Goal: Task Accomplishment & Management: Use online tool/utility

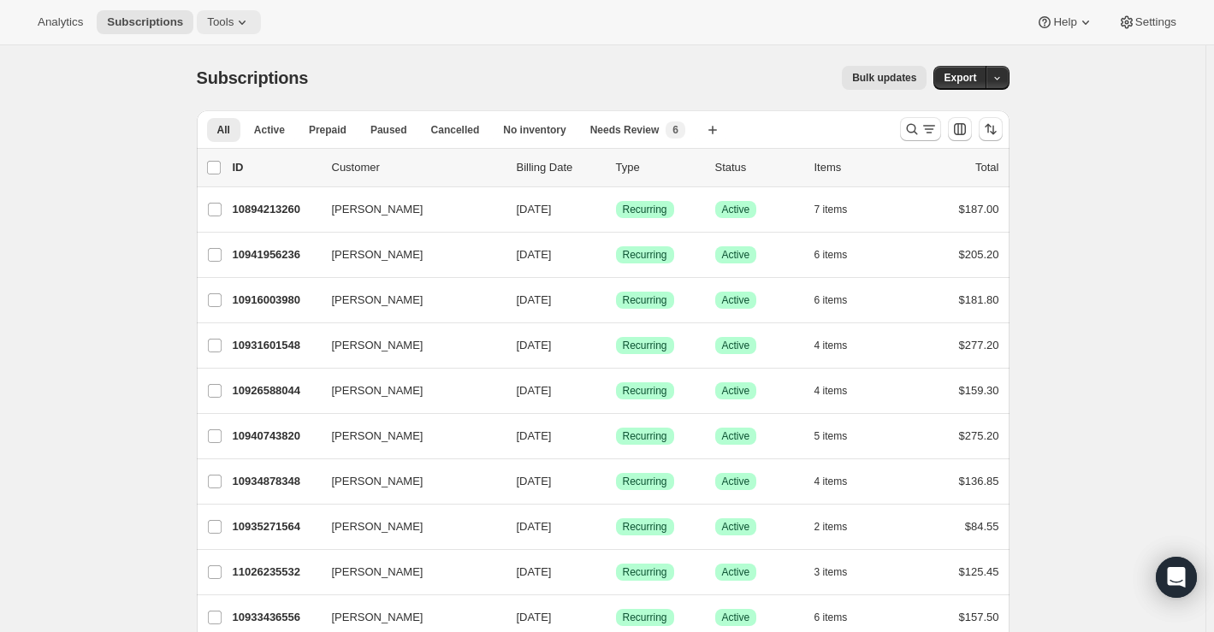
click at [212, 26] on span "Tools" at bounding box center [220, 22] width 27 height 14
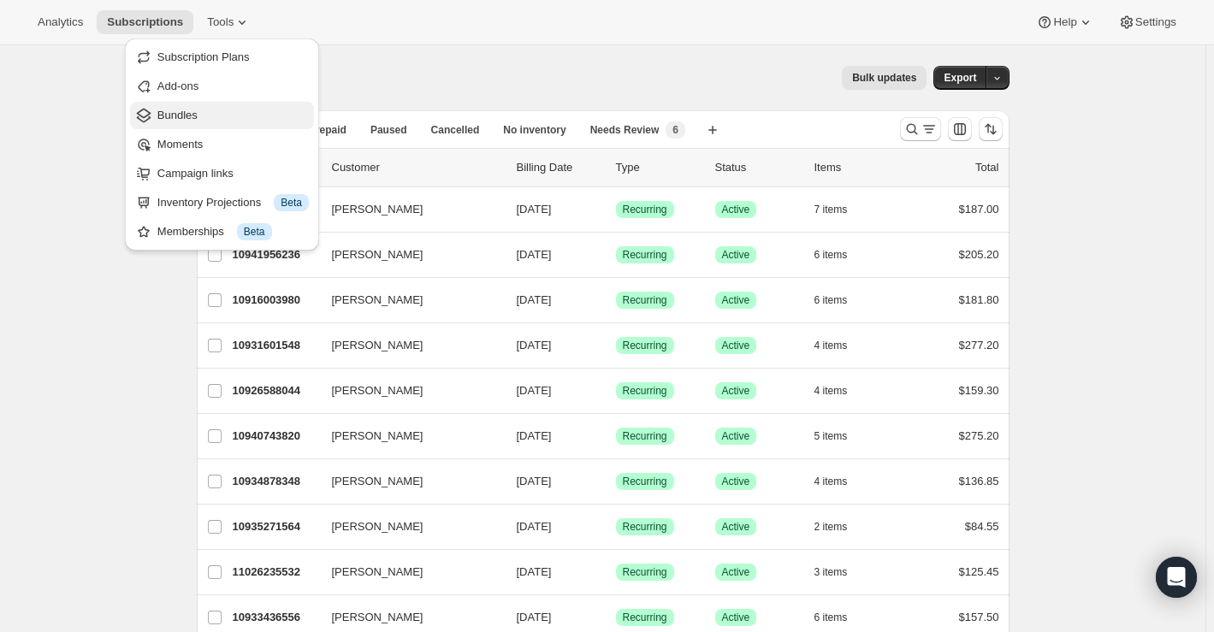
click at [209, 115] on span "Bundles" at bounding box center [232, 115] width 151 height 17
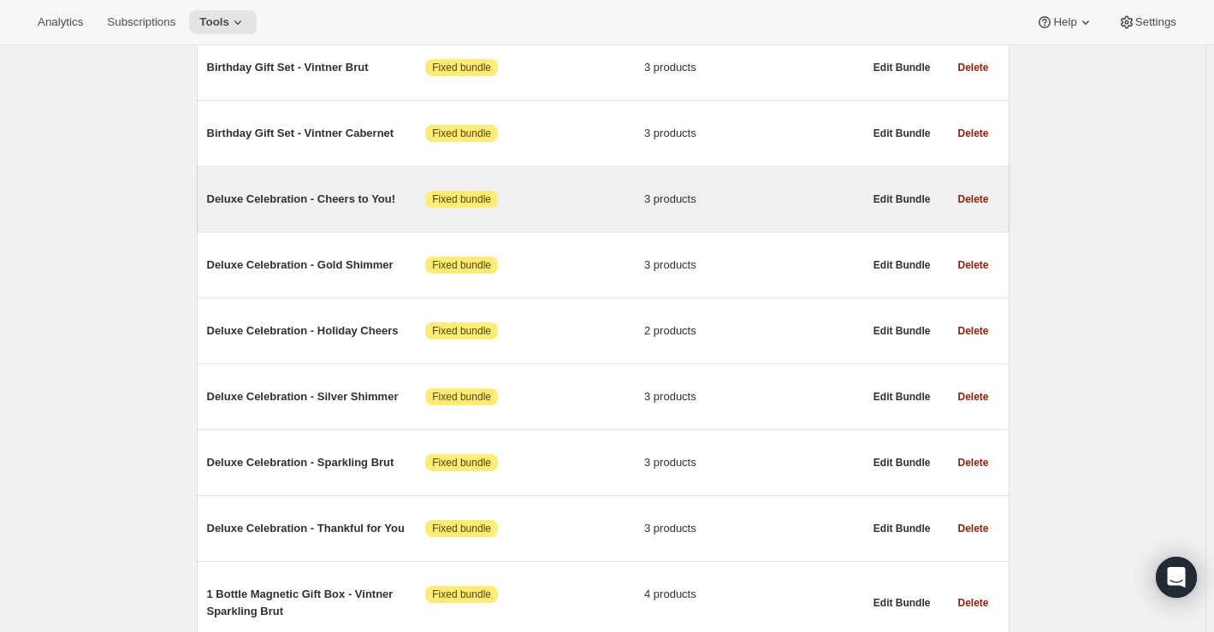
scroll to position [2021, 0]
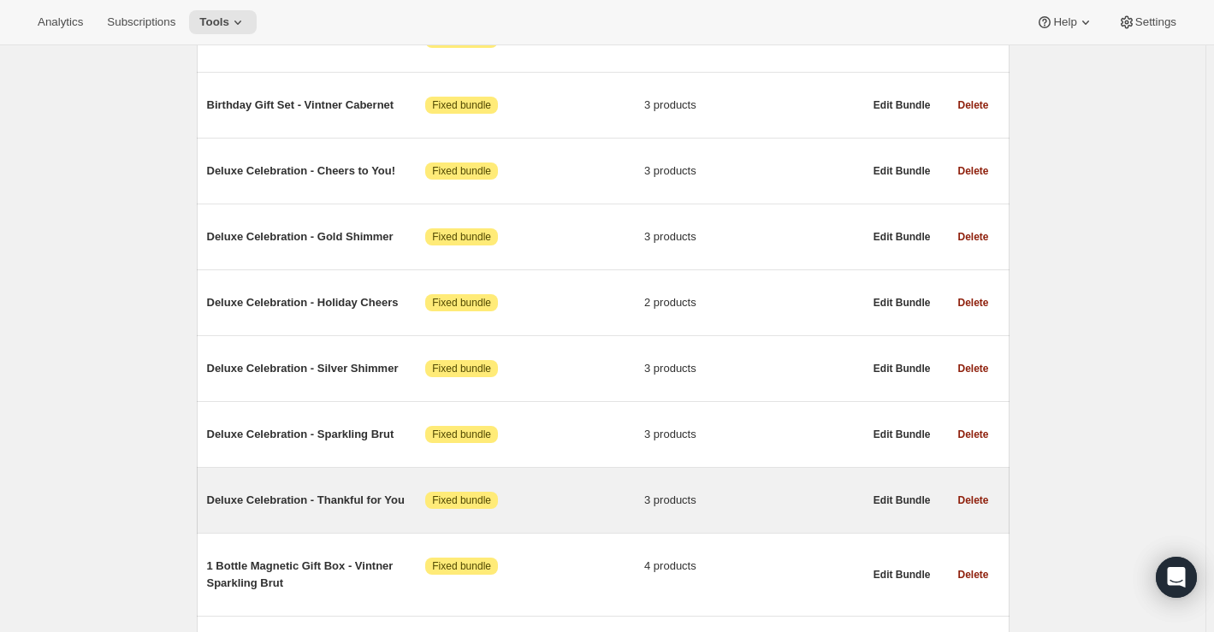
click at [280, 492] on span "Deluxe Celebration - Thankful for You" at bounding box center [316, 500] width 219 height 17
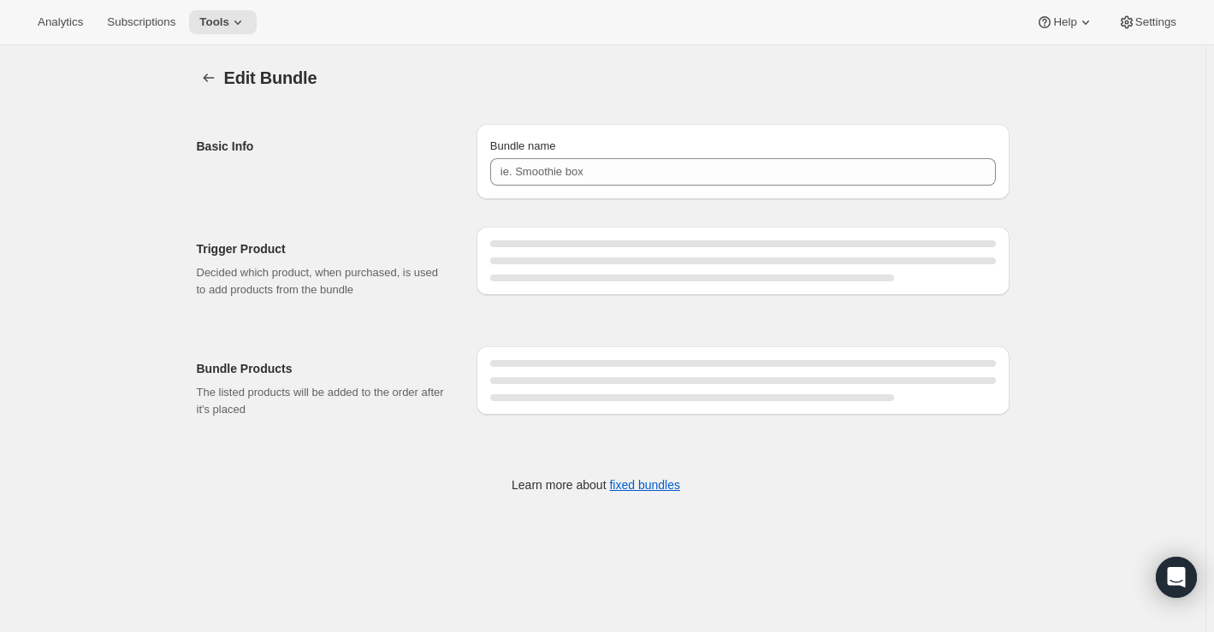
type input "Deluxe Celebration - Thankful for You"
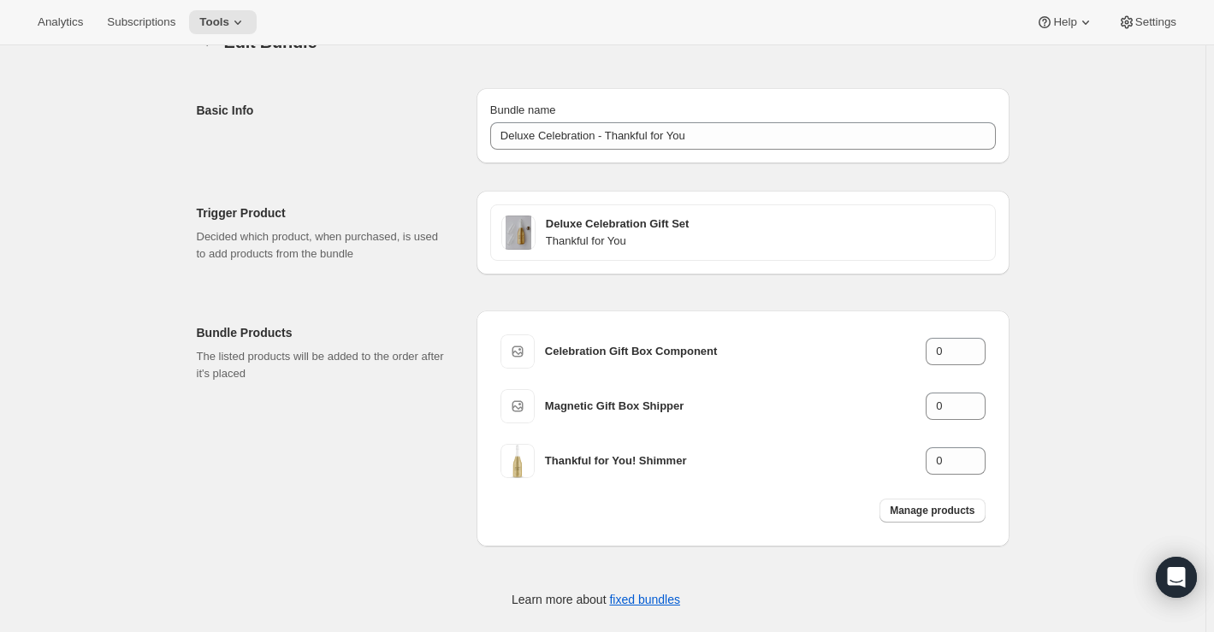
scroll to position [54, 0]
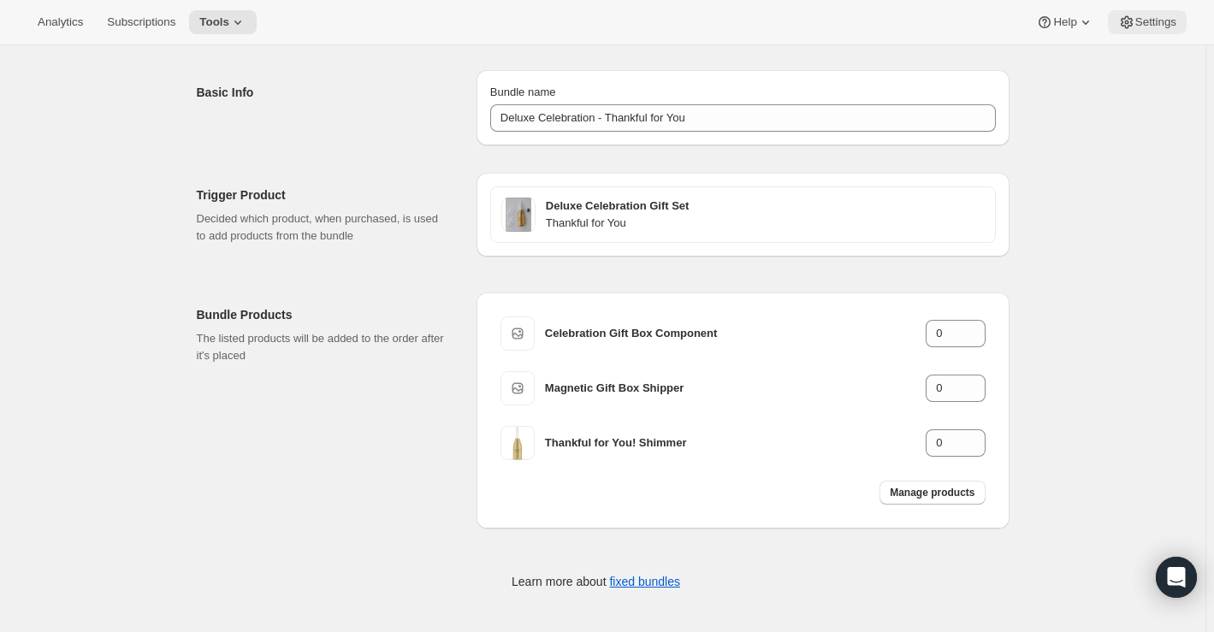
click at [1156, 19] on span "Settings" at bounding box center [1155, 22] width 41 height 14
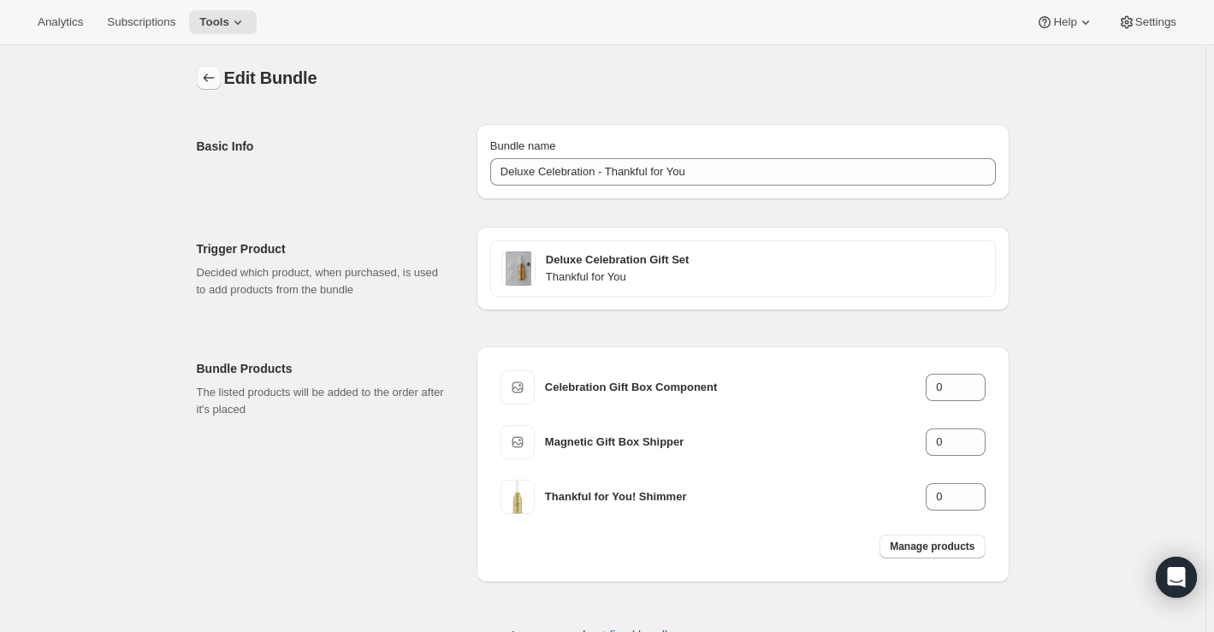
click at [215, 77] on icon "Bundles" at bounding box center [208, 77] width 17 height 17
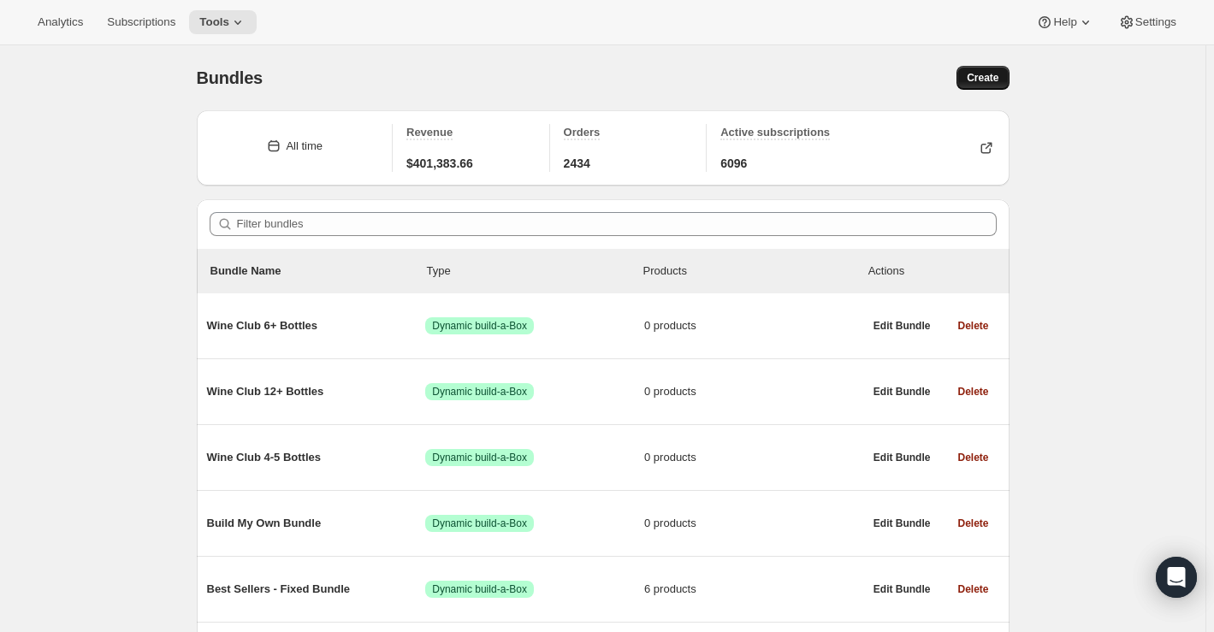
click at [981, 75] on span "Create" at bounding box center [983, 78] width 32 height 14
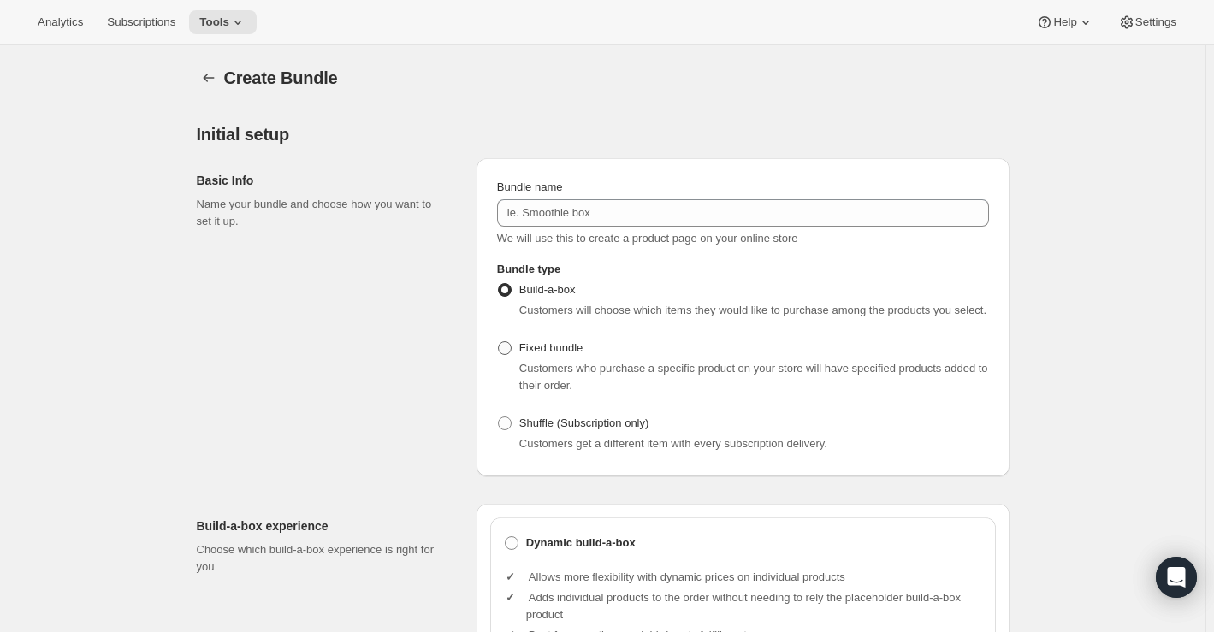
click at [542, 348] on span "Fixed bundle" at bounding box center [550, 347] width 63 height 13
click at [499, 342] on input "Fixed bundle" at bounding box center [498, 341] width 1 height 1
radio input "true"
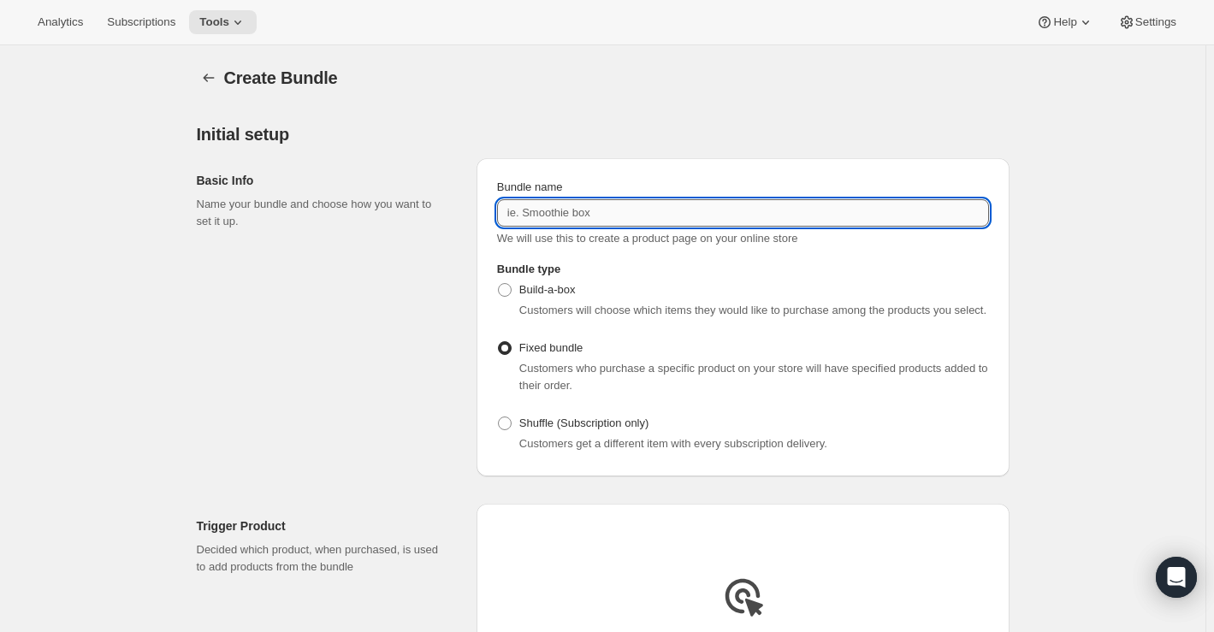
click at [589, 216] on input "Bundle name" at bounding box center [743, 212] width 492 height 27
click at [565, 215] on input "Custom" at bounding box center [743, 212] width 492 height 27
paste input "Deluxe Celebration Gift Box - Custom Label Cabernet Sauvignon"
click at [550, 213] on input "Custom Deluxe Celebration Gift Box - Custom Label Cabernet Sauvignon" at bounding box center [743, 212] width 492 height 27
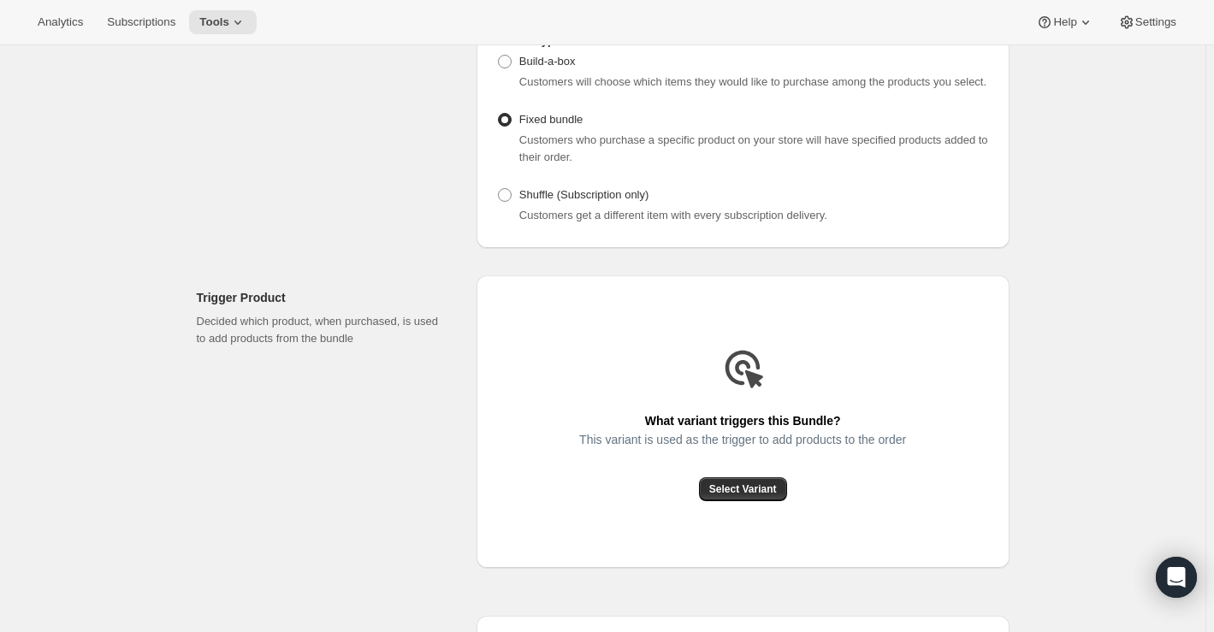
scroll to position [233, 0]
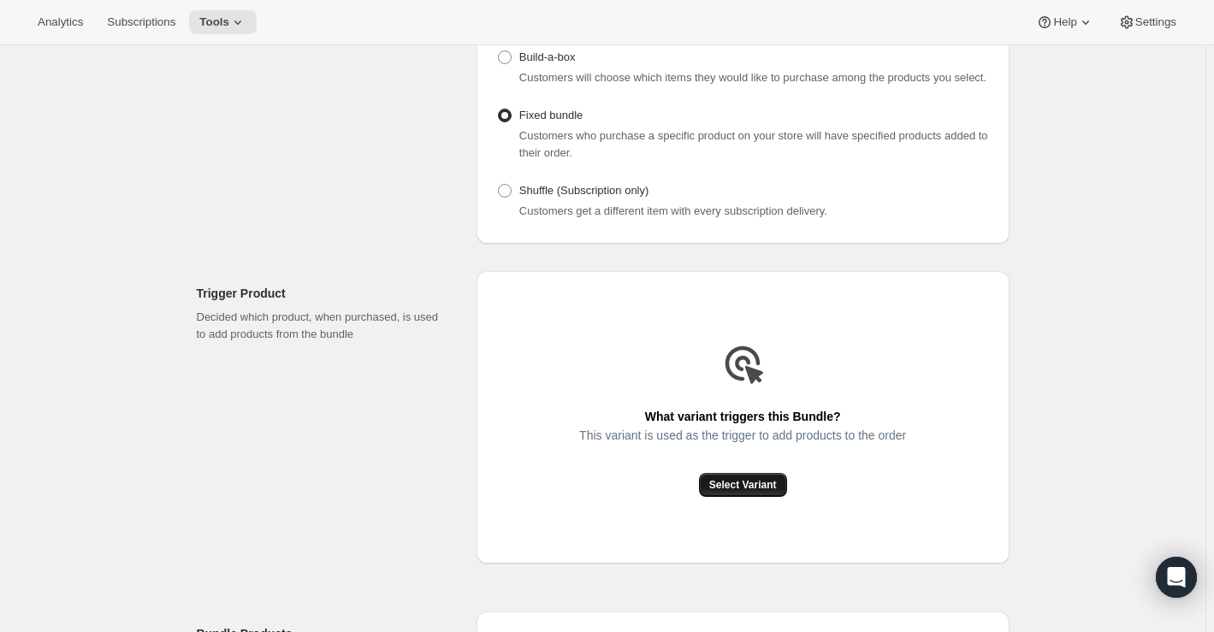
type input "Deluxe Celebration Gift Box - Custom Label Cabernet Sauvignon"
click at [760, 481] on span "Select Variant" at bounding box center [743, 485] width 68 height 14
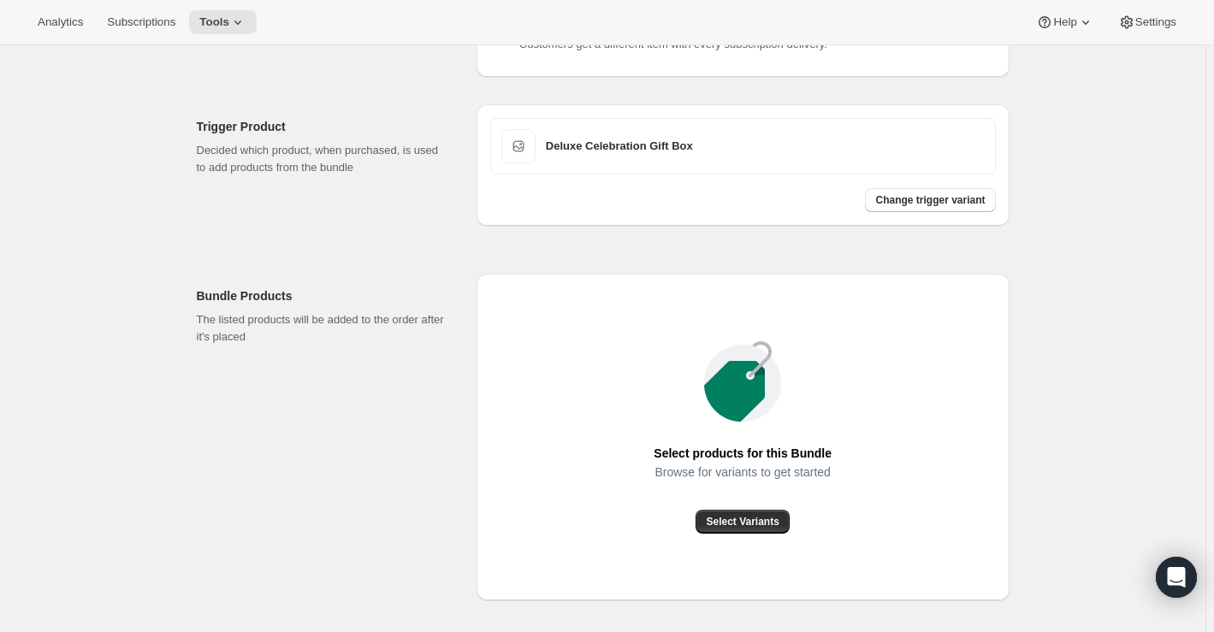
scroll to position [466, 0]
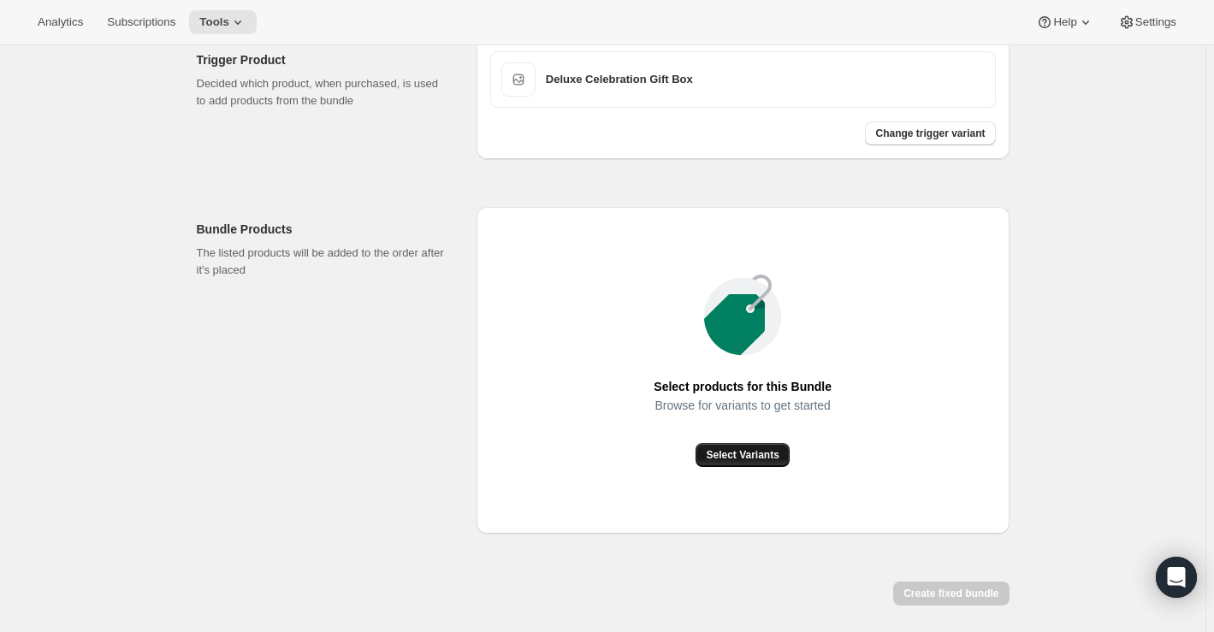
click at [743, 451] on span "Select Variants" at bounding box center [742, 455] width 73 height 14
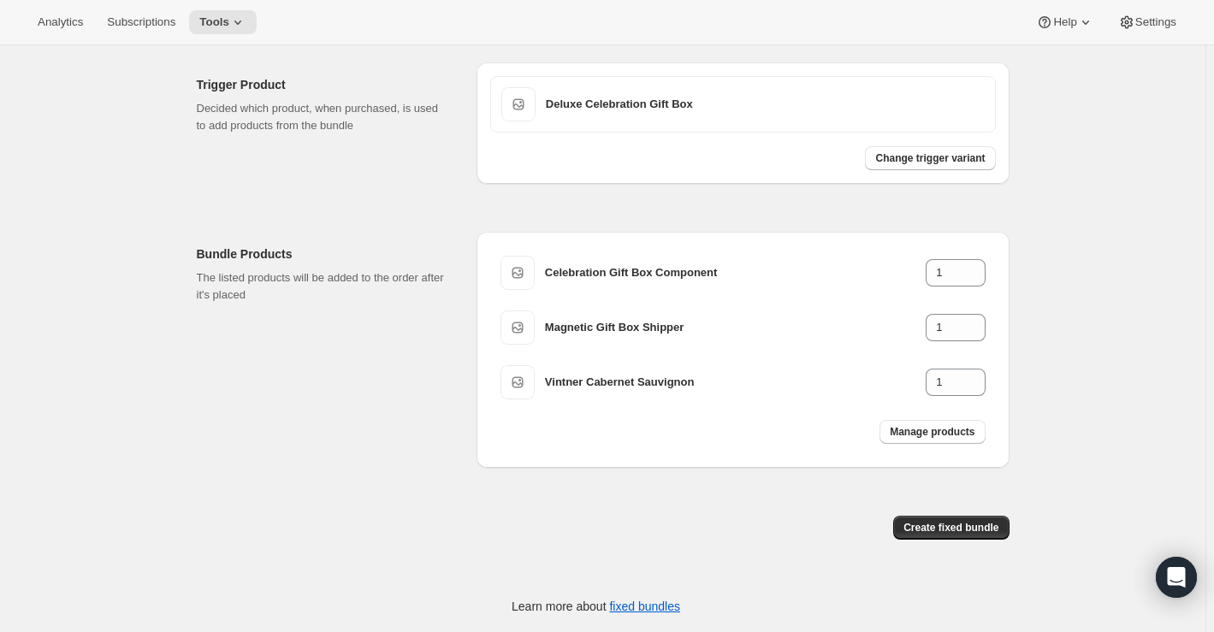
scroll to position [441, 0]
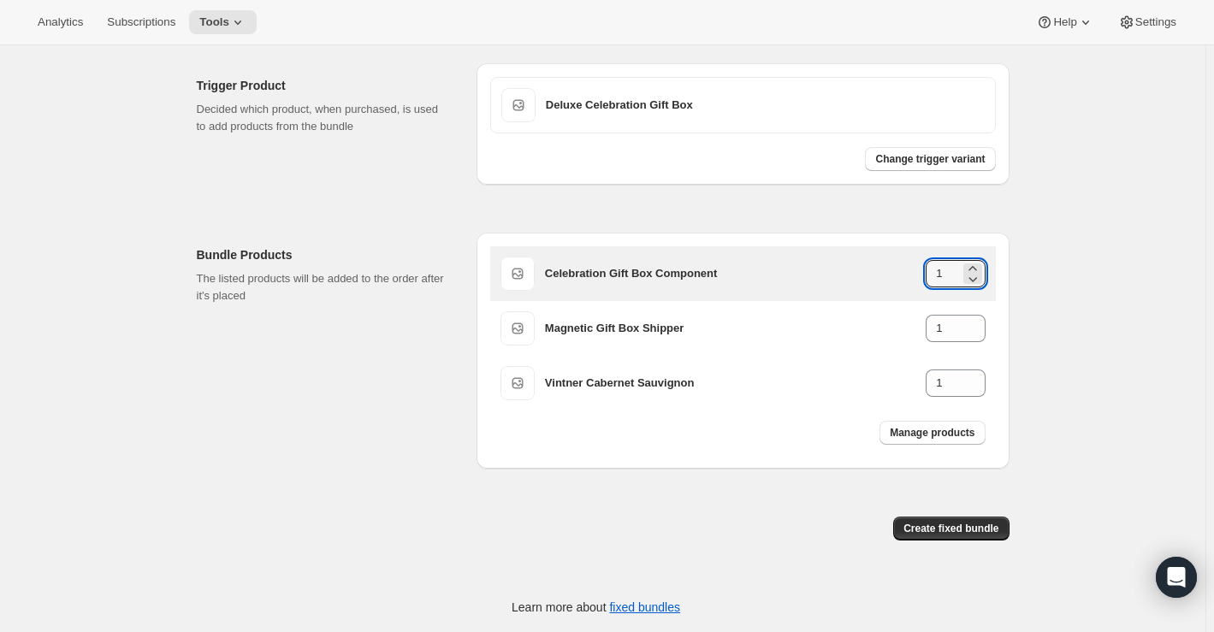
drag, startPoint x: 946, startPoint y: 276, endPoint x: 925, endPoint y: 275, distance: 21.5
click at [925, 275] on div "Celebration Gift Box Component 1" at bounding box center [765, 273] width 441 height 27
type input "0"
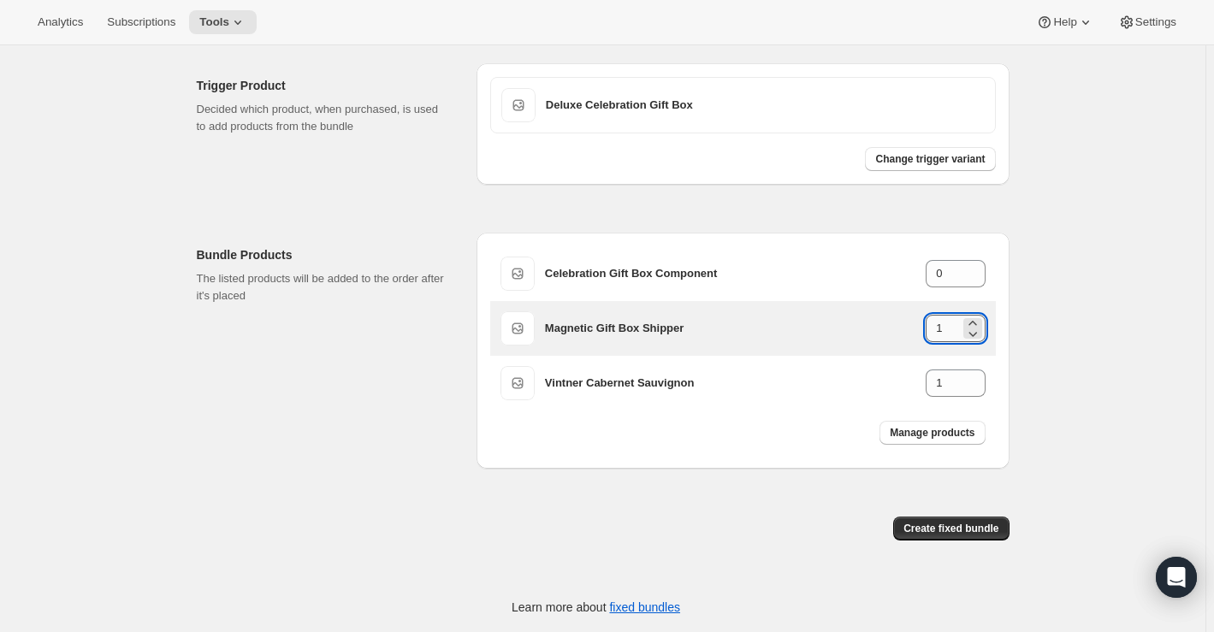
drag, startPoint x: 946, startPoint y: 323, endPoint x: 933, endPoint y: 324, distance: 12.9
click at [933, 324] on input "1" at bounding box center [942, 328] width 33 height 27
type input "0"
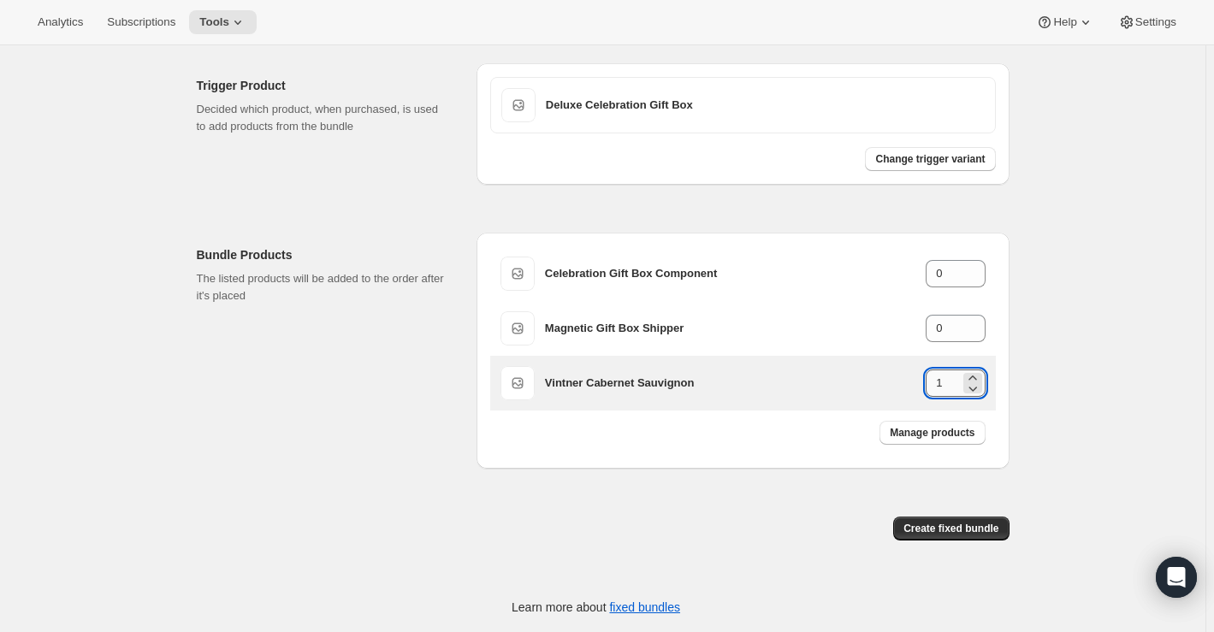
drag, startPoint x: 944, startPoint y: 380, endPoint x: 932, endPoint y: 380, distance: 12.8
click at [932, 380] on input "1" at bounding box center [942, 383] width 33 height 27
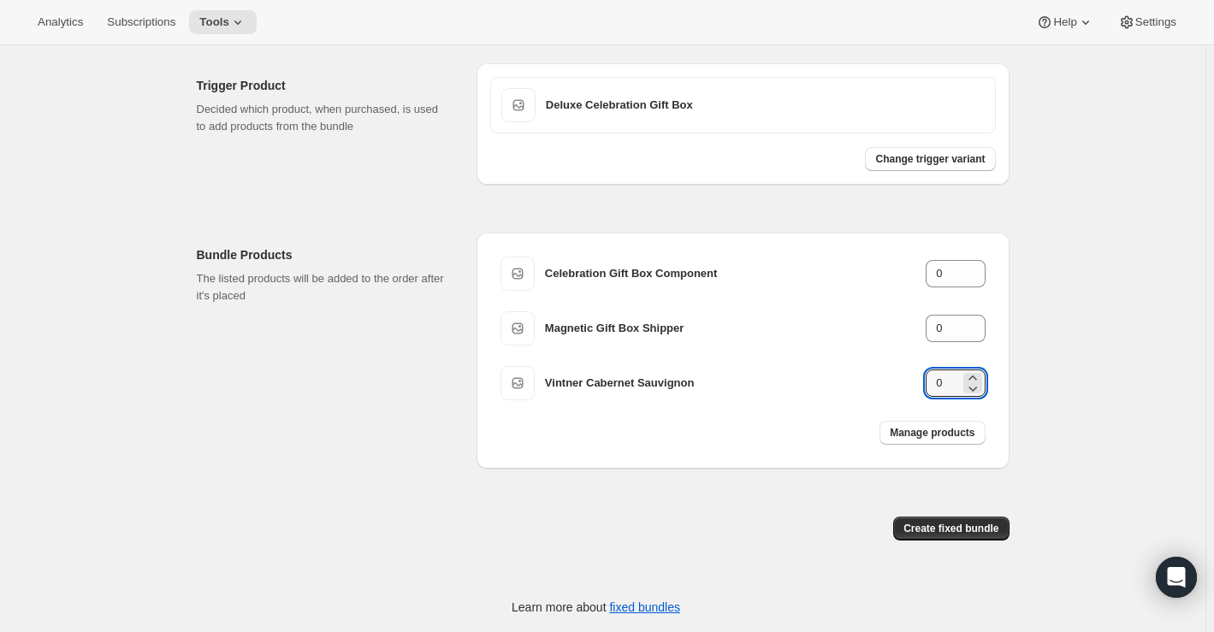
type input "0"
click at [439, 399] on div "Bundle Products The listed products will be added to the order after it's placed" at bounding box center [330, 351] width 266 height 236
click at [956, 528] on span "Create fixed bundle" at bounding box center [950, 529] width 95 height 14
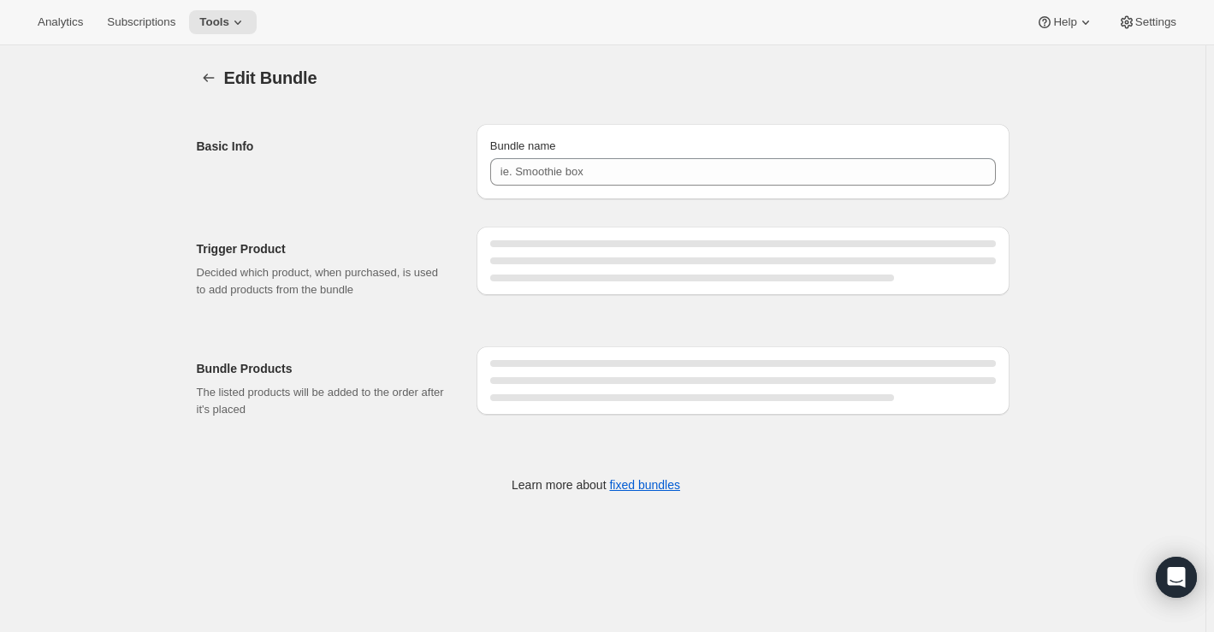
type input "Deluxe Celebration Gift Box - Custom Label Cabernet Sauvignon"
click at [600, 241] on div at bounding box center [743, 243] width 506 height 7
click at [221, 73] on button "Bundles" at bounding box center [209, 78] width 24 height 24
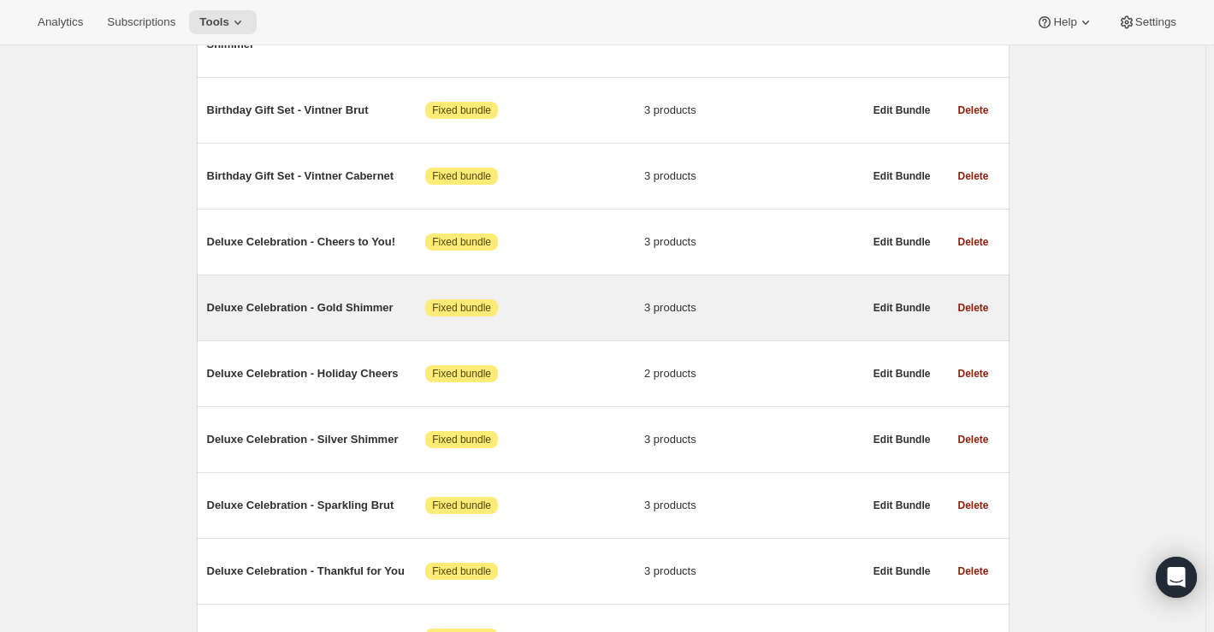
scroll to position [2177, 0]
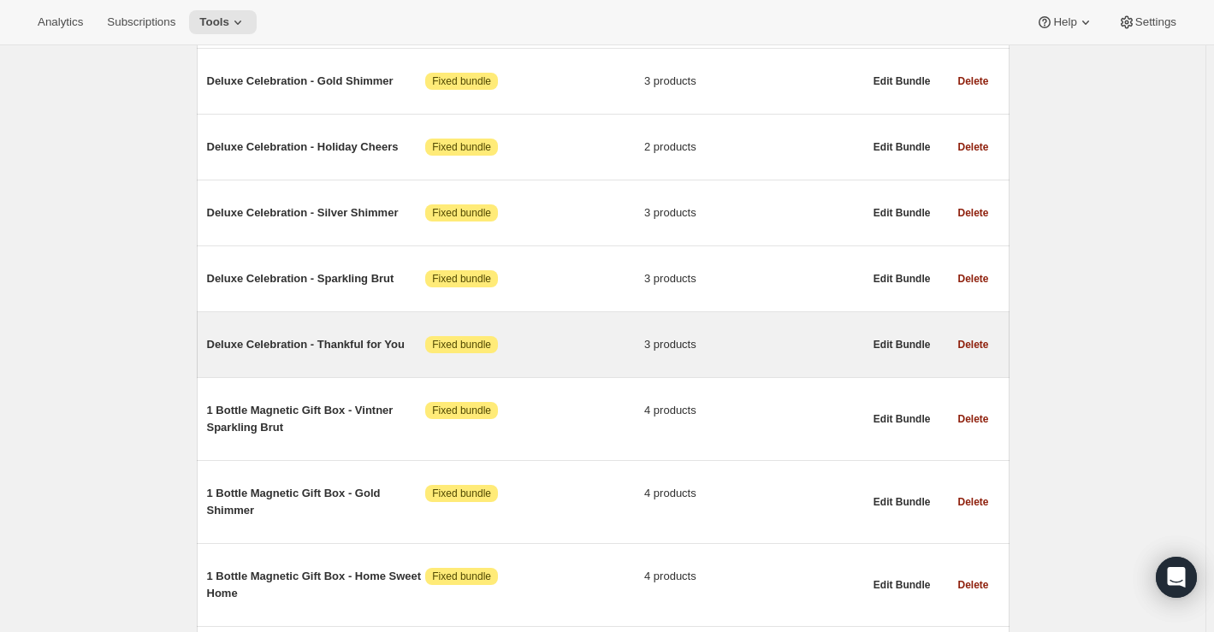
click at [299, 335] on div "Deluxe Celebration - Thankful for You Attention Fixed bundle 3 products" at bounding box center [535, 345] width 656 height 44
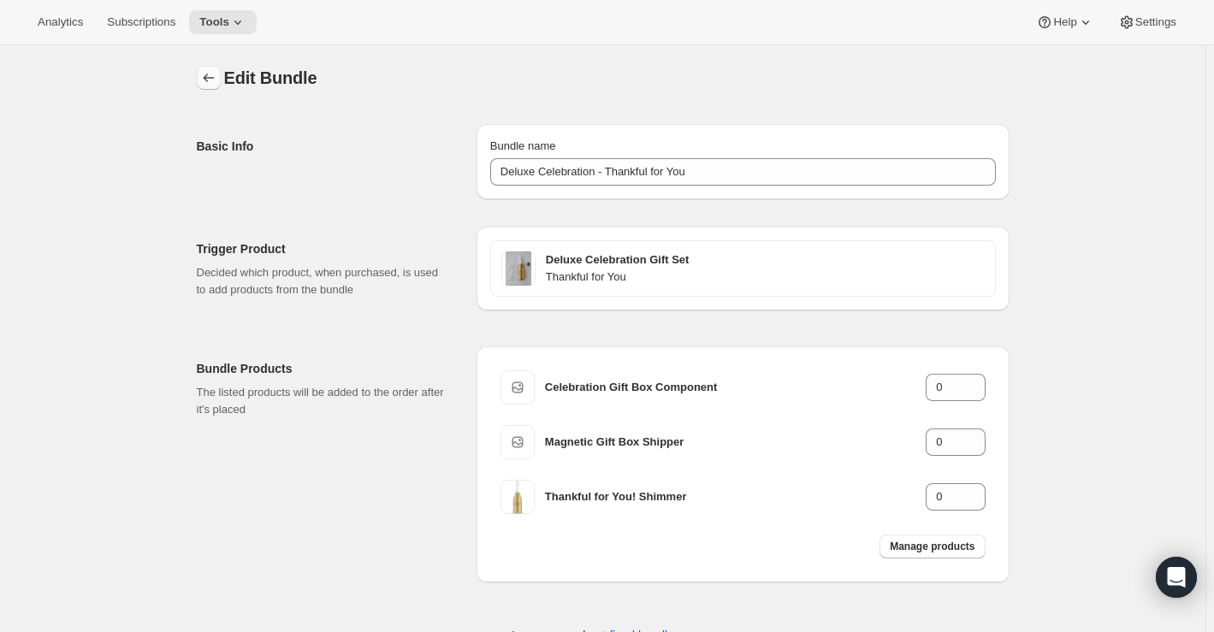
click at [212, 74] on icon "Bundles" at bounding box center [208, 77] width 17 height 17
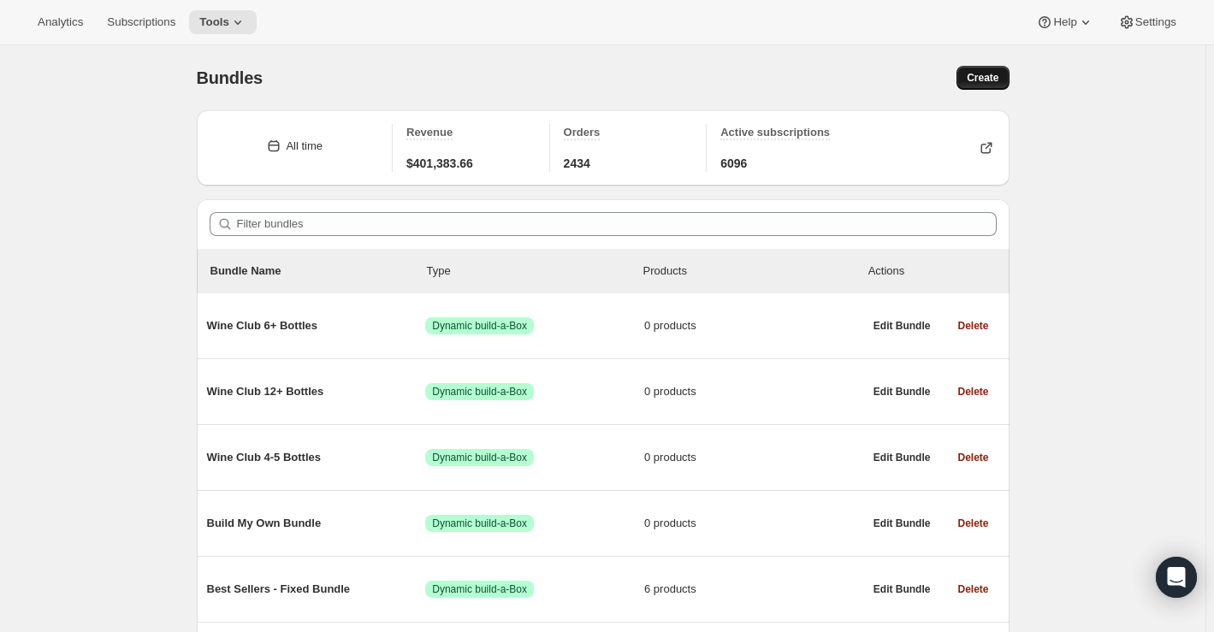
click at [992, 81] on span "Create" at bounding box center [983, 78] width 32 height 14
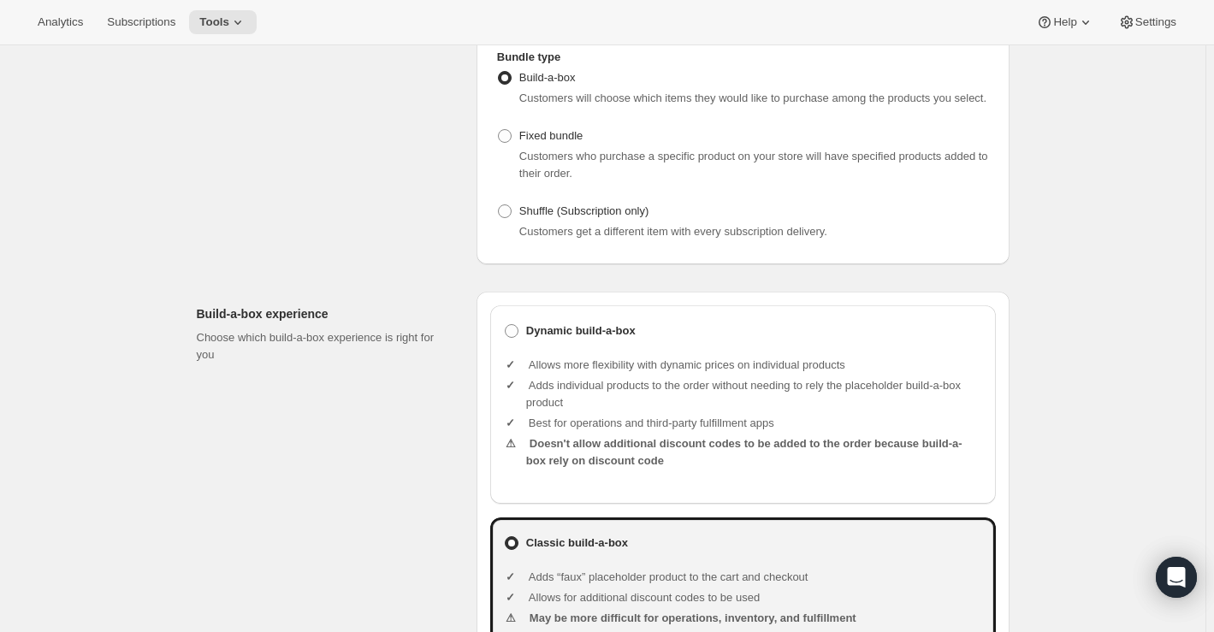
scroll to position [233, 0]
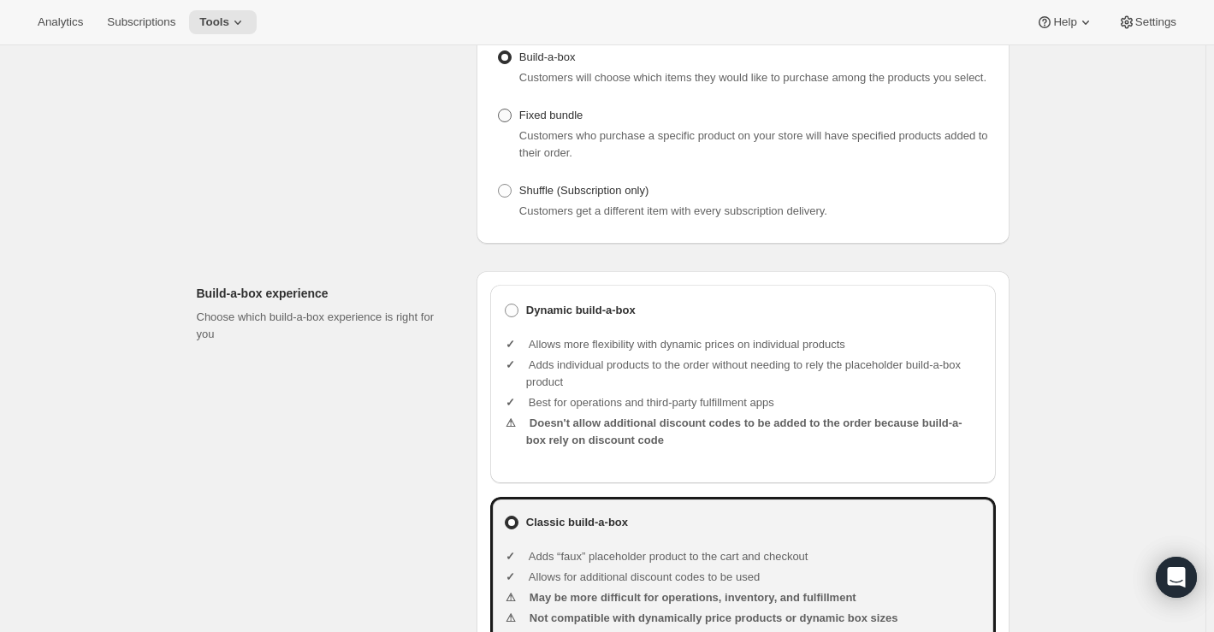
click at [553, 120] on span "Fixed bundle" at bounding box center [550, 115] width 63 height 13
click at [499, 109] on input "Fixed bundle" at bounding box center [498, 109] width 1 height 1
radio input "true"
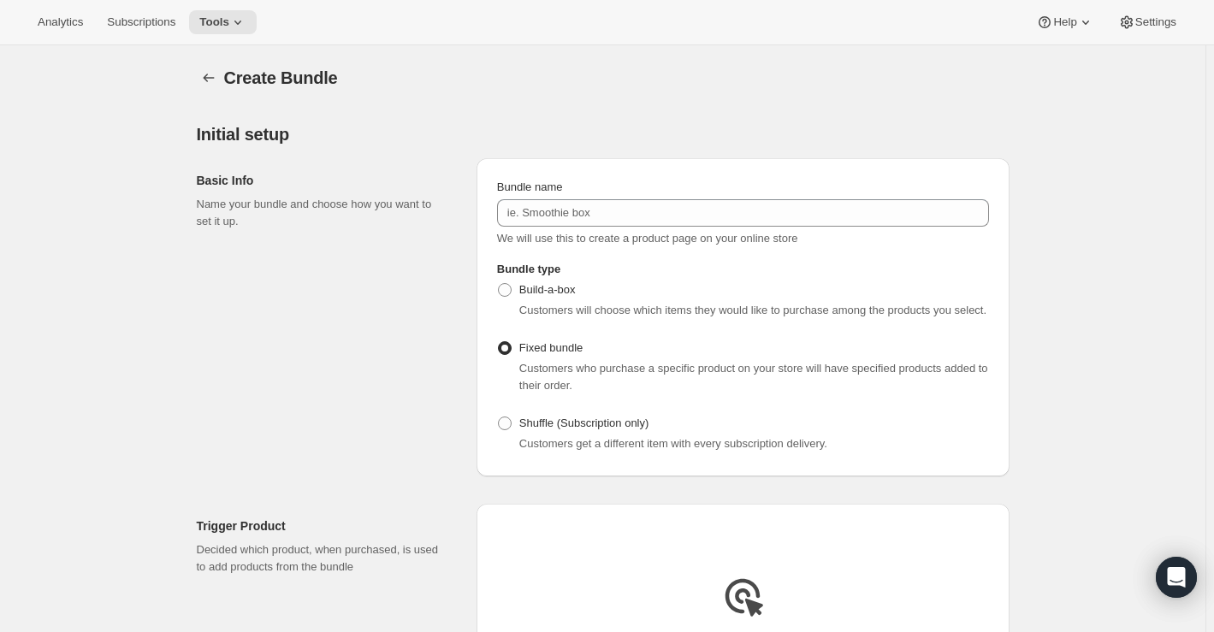
scroll to position [0, 0]
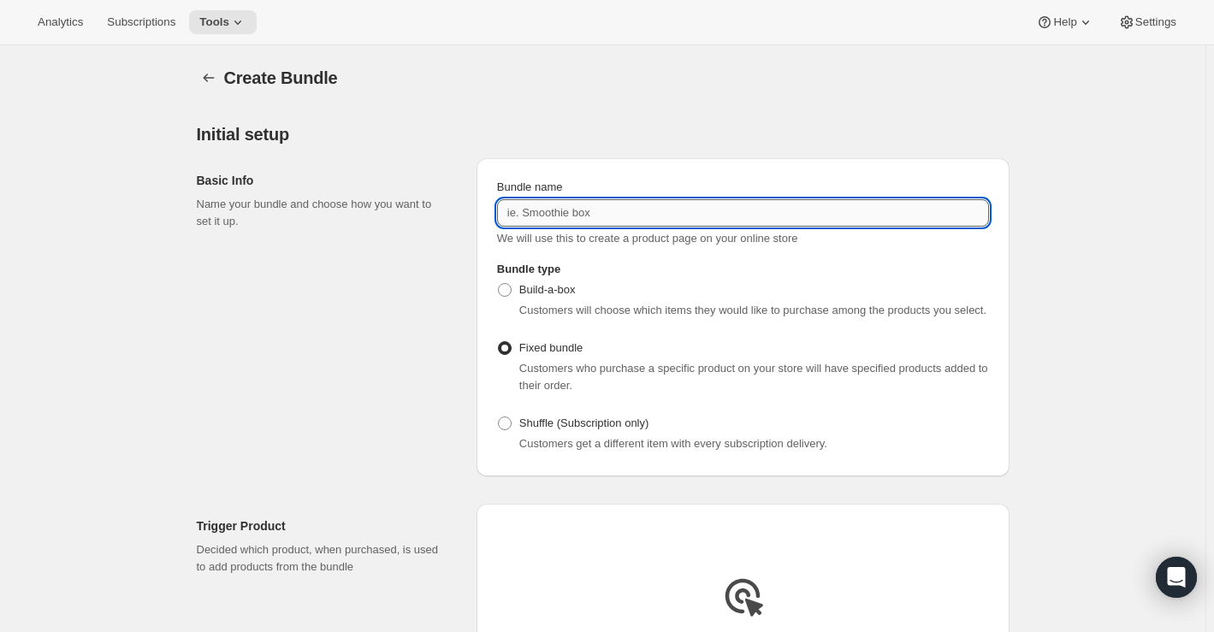
click at [589, 216] on input "Bundle name" at bounding box center [743, 212] width 492 height 27
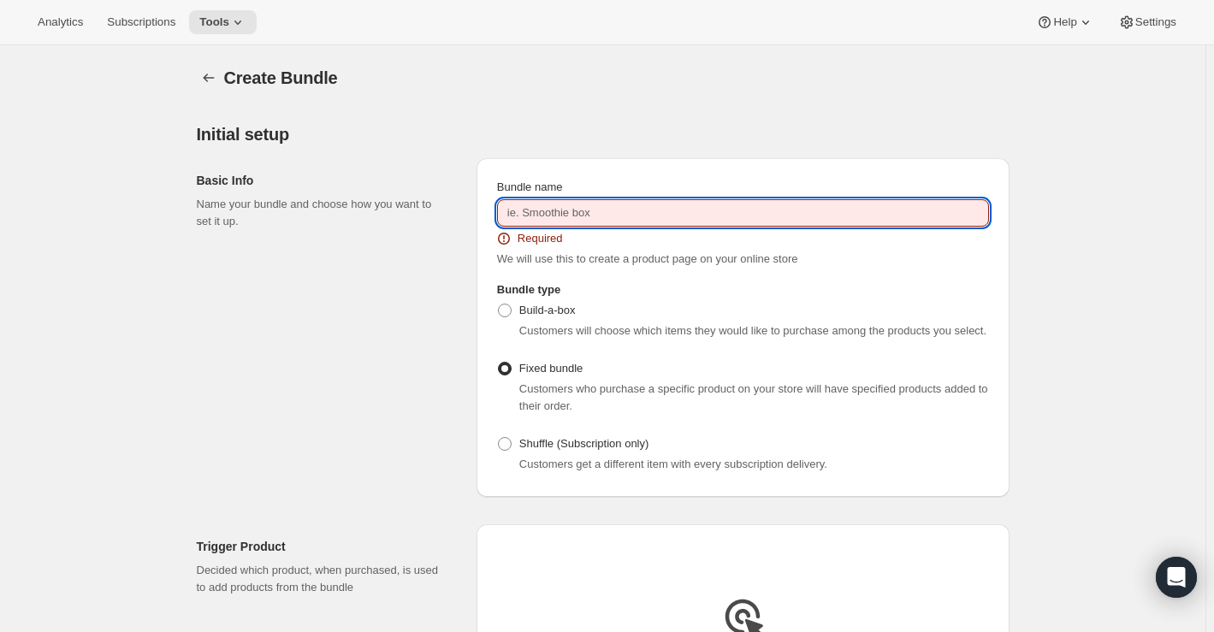
click at [571, 207] on input "Bundle name" at bounding box center [743, 212] width 492 height 27
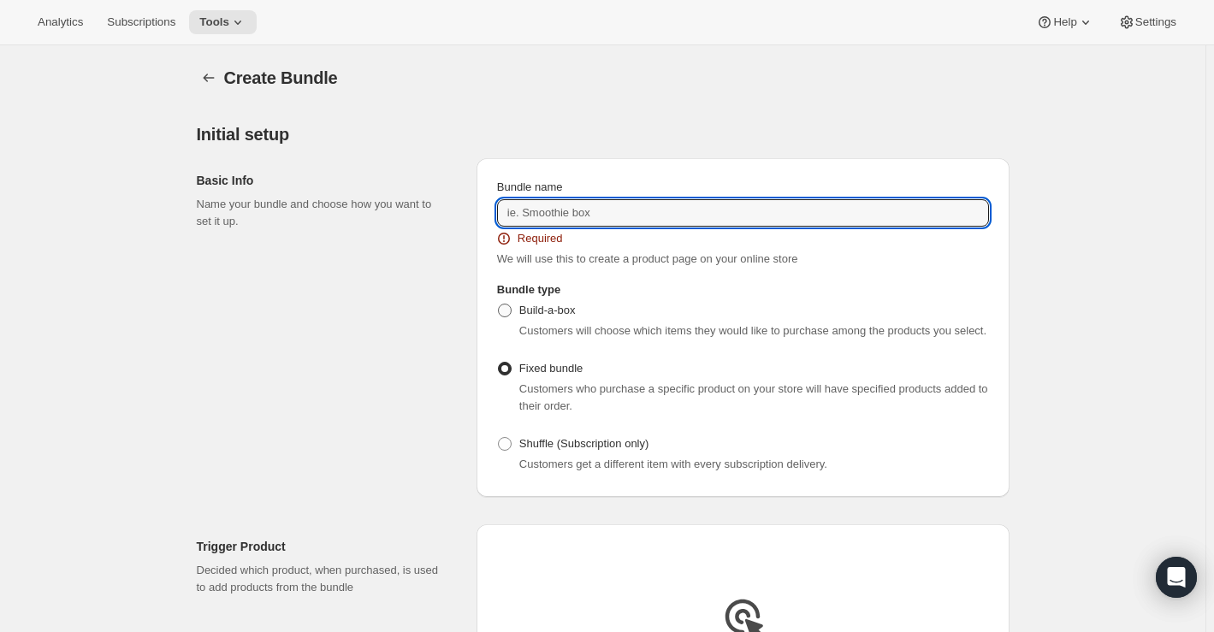
paste input "Deluxe Celebration Gift Box - Custom Label Cabernet Sauvignon"
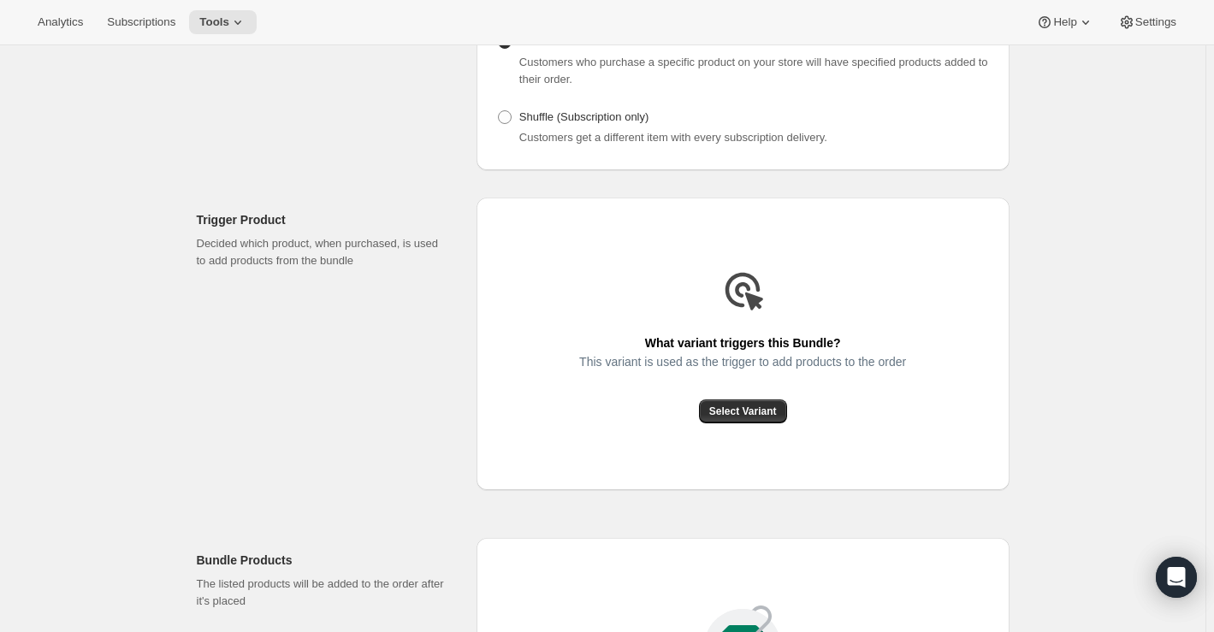
scroll to position [311, 0]
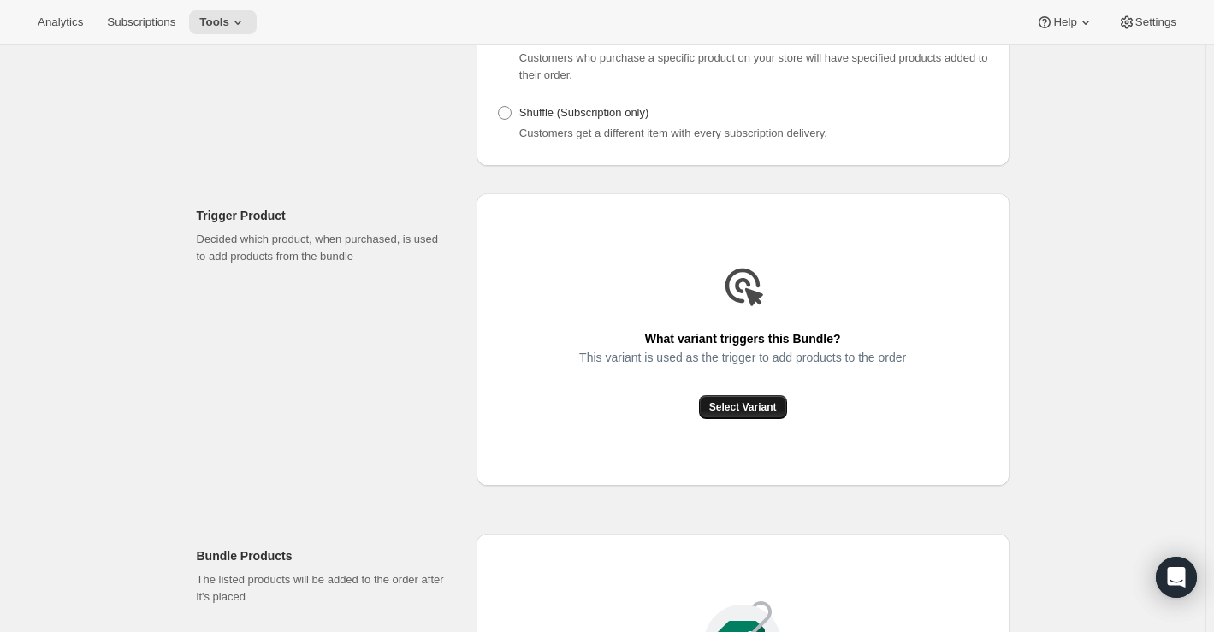
type input "Deluxe Celebration Gift Box - Custom Label Cabernet Sauvignon"
click at [746, 400] on span "Select Variant" at bounding box center [743, 407] width 68 height 14
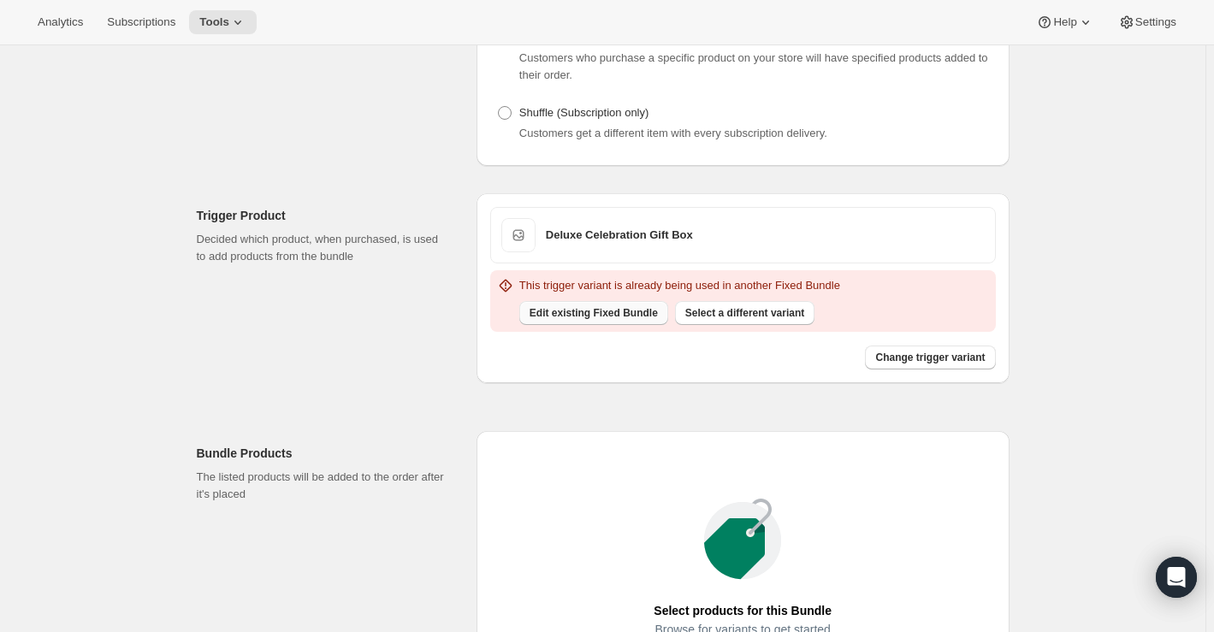
click at [593, 311] on span "Edit existing Fixed Bundle" at bounding box center [594, 313] width 128 height 14
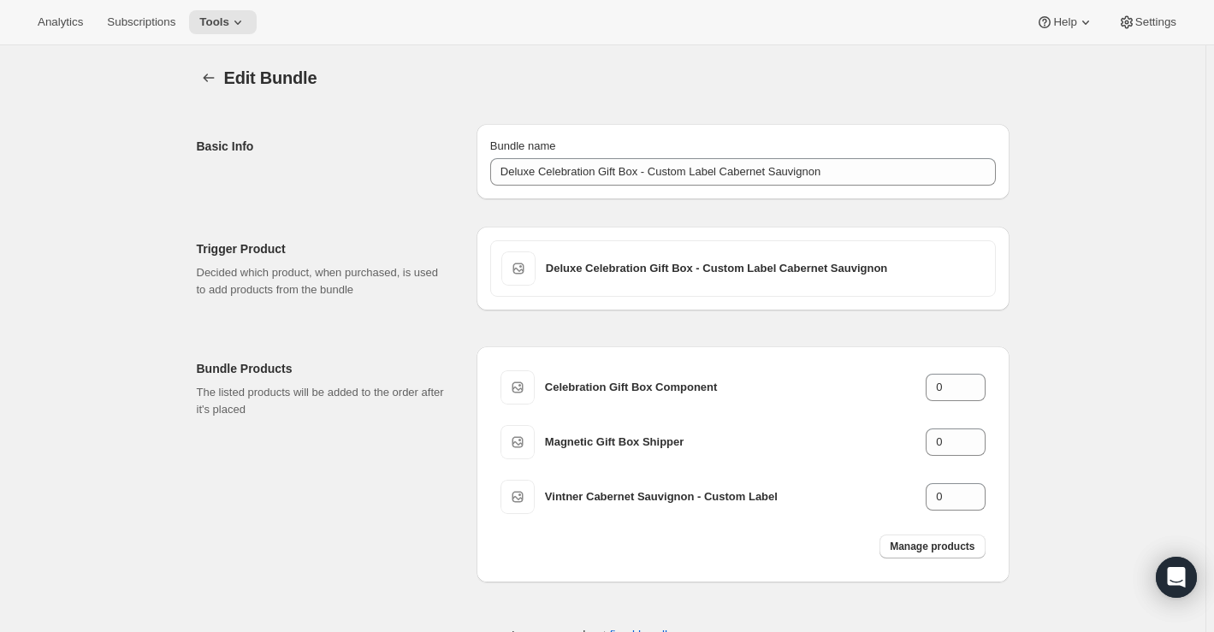
click at [353, 474] on div "Bundle Products The listed products will be added to the order after it's placed" at bounding box center [330, 464] width 266 height 236
click at [211, 78] on icon "Bundles" at bounding box center [208, 77] width 17 height 17
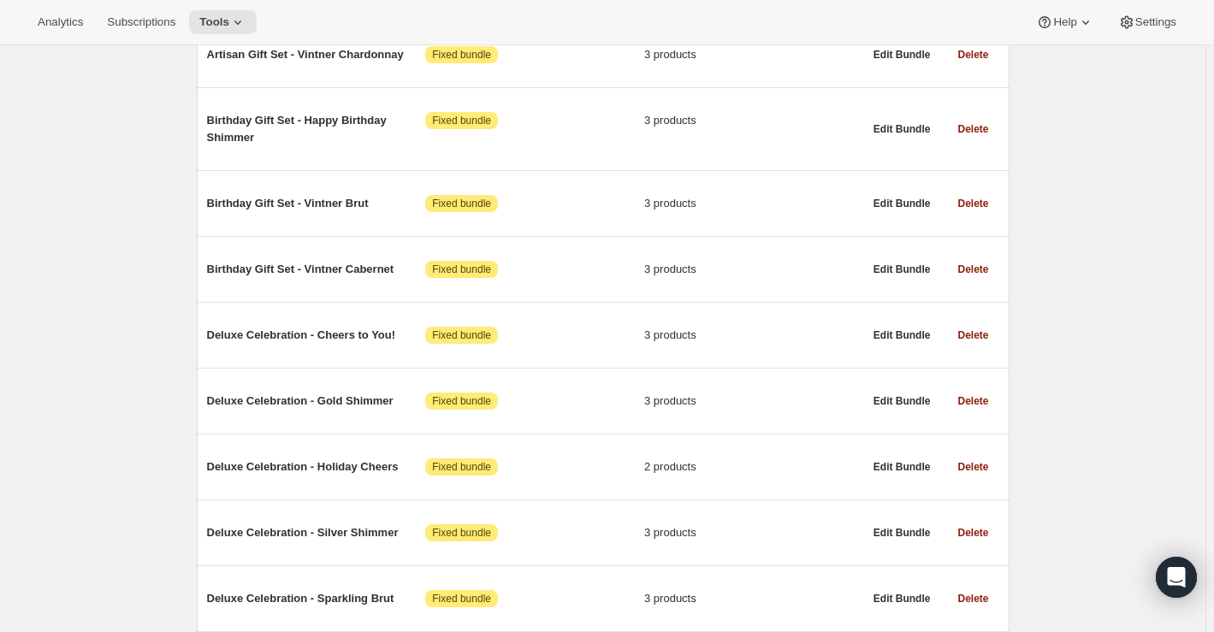
scroll to position [2099, 0]
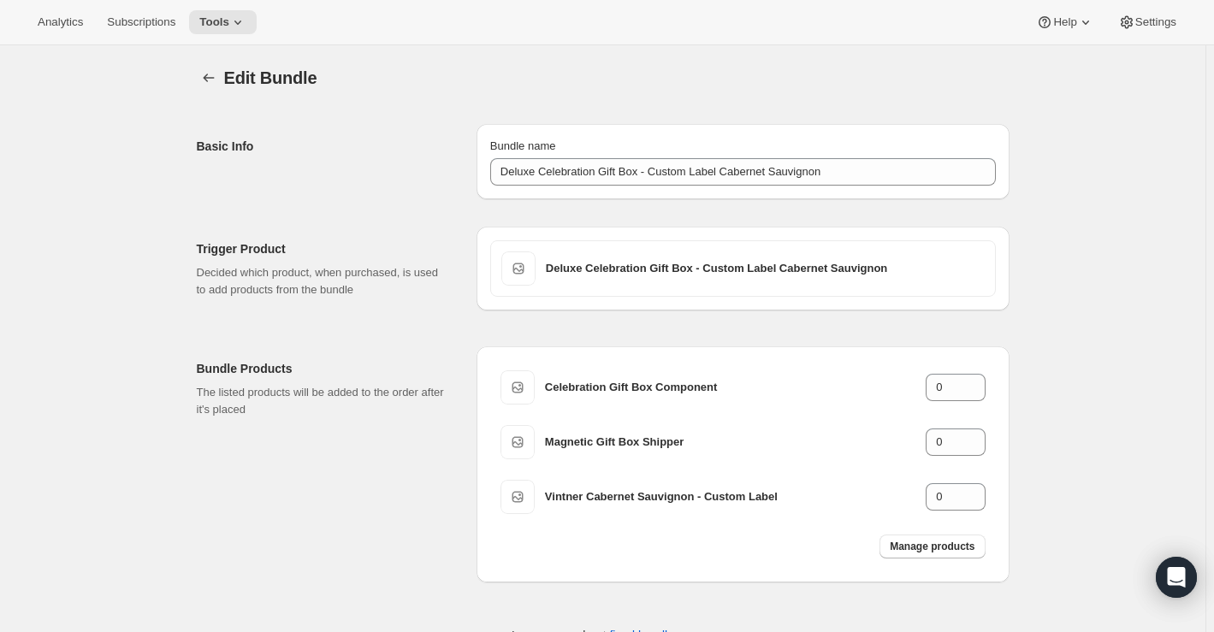
click at [410, 210] on div "Trigger Product Decided which product, when purchased, is used to add products …" at bounding box center [596, 430] width 826 height 462
click at [913, 548] on span "Manage products" at bounding box center [932, 547] width 85 height 14
type input "1"
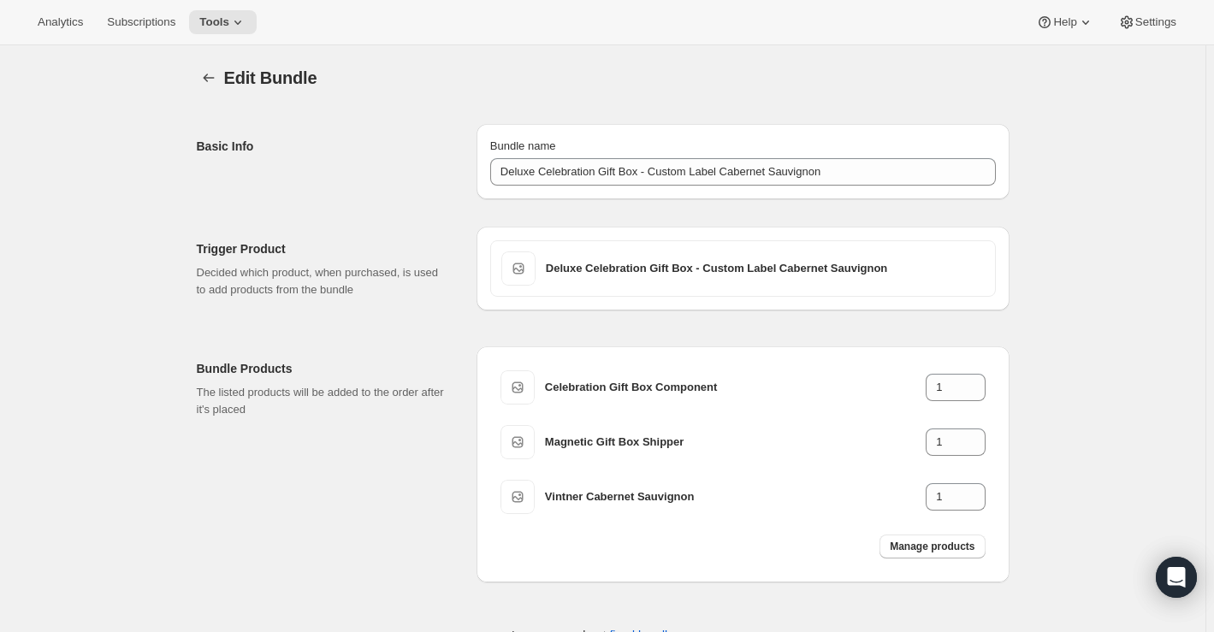
click at [1070, 158] on div "Edit Bundle. This page is ready Edit Bundle Basic Info Bundle name Deluxe Celeb…" at bounding box center [602, 366] width 1205 height 642
click at [213, 82] on icon "Bundles" at bounding box center [208, 77] width 17 height 17
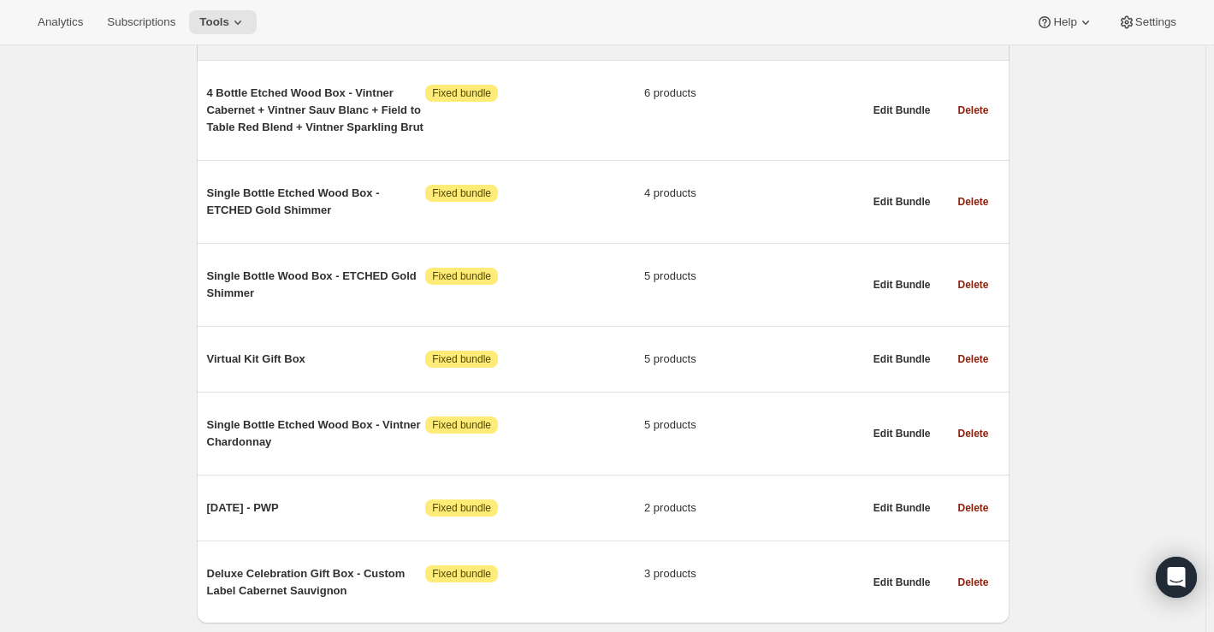
scroll to position [4568, 0]
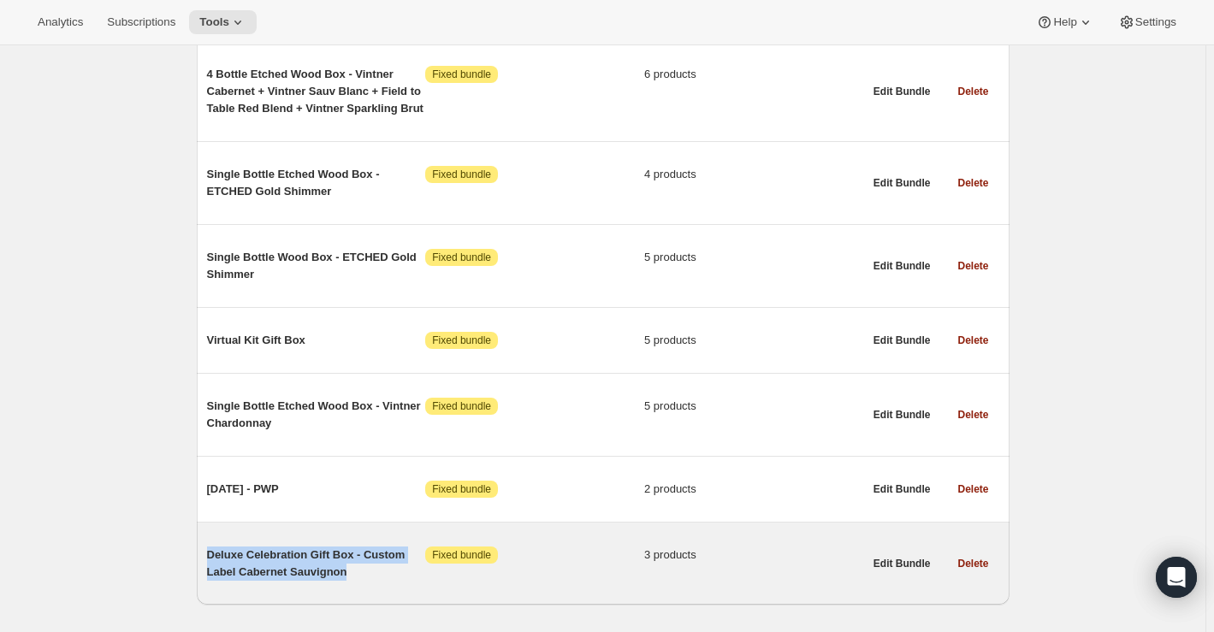
drag, startPoint x: 367, startPoint y: 536, endPoint x: 206, endPoint y: 520, distance: 161.6
click at [206, 523] on div "Deluxe Celebration Gift Box - Custom Label Cabernet Sauvignon Attention Fixed b…" at bounding box center [603, 564] width 813 height 82
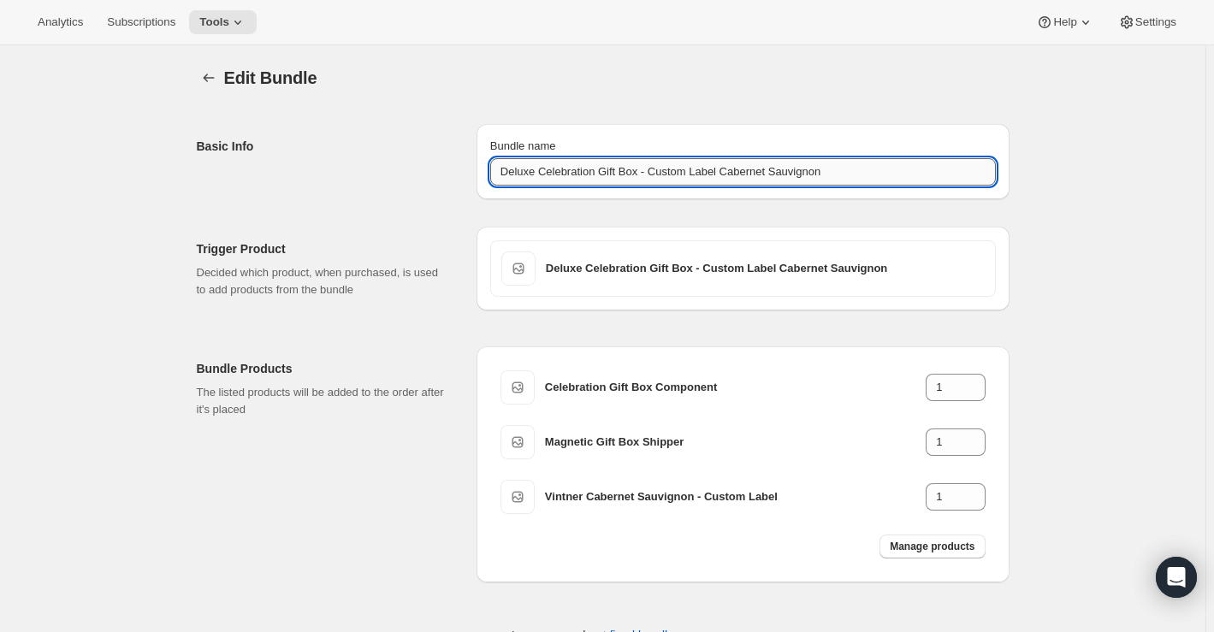
click at [661, 172] on input "Deluxe Celebration Gift Box - Custom Label Cabernet Sauvignon" at bounding box center [743, 171] width 506 height 27
